Goal: Task Accomplishment & Management: Manage account settings

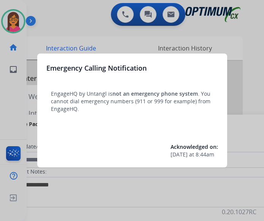
click at [68, 15] on div at bounding box center [132, 110] width 264 height 221
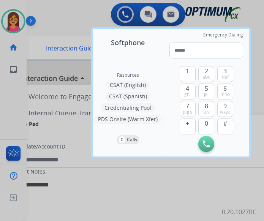
click at [20, 20] on div at bounding box center [132, 110] width 264 height 221
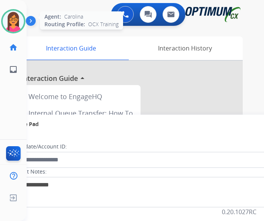
click at [13, 26] on img at bounding box center [13, 21] width 21 height 21
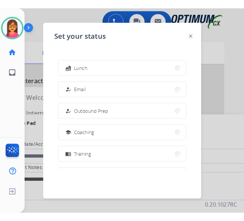
scroll to position [152, 0]
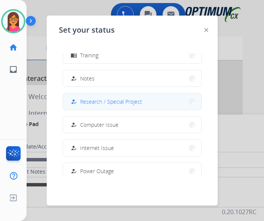
click at [116, 99] on span "Research / Special Project" at bounding box center [111, 102] width 62 height 8
